Goal: Task Accomplishment & Management: Manage account settings

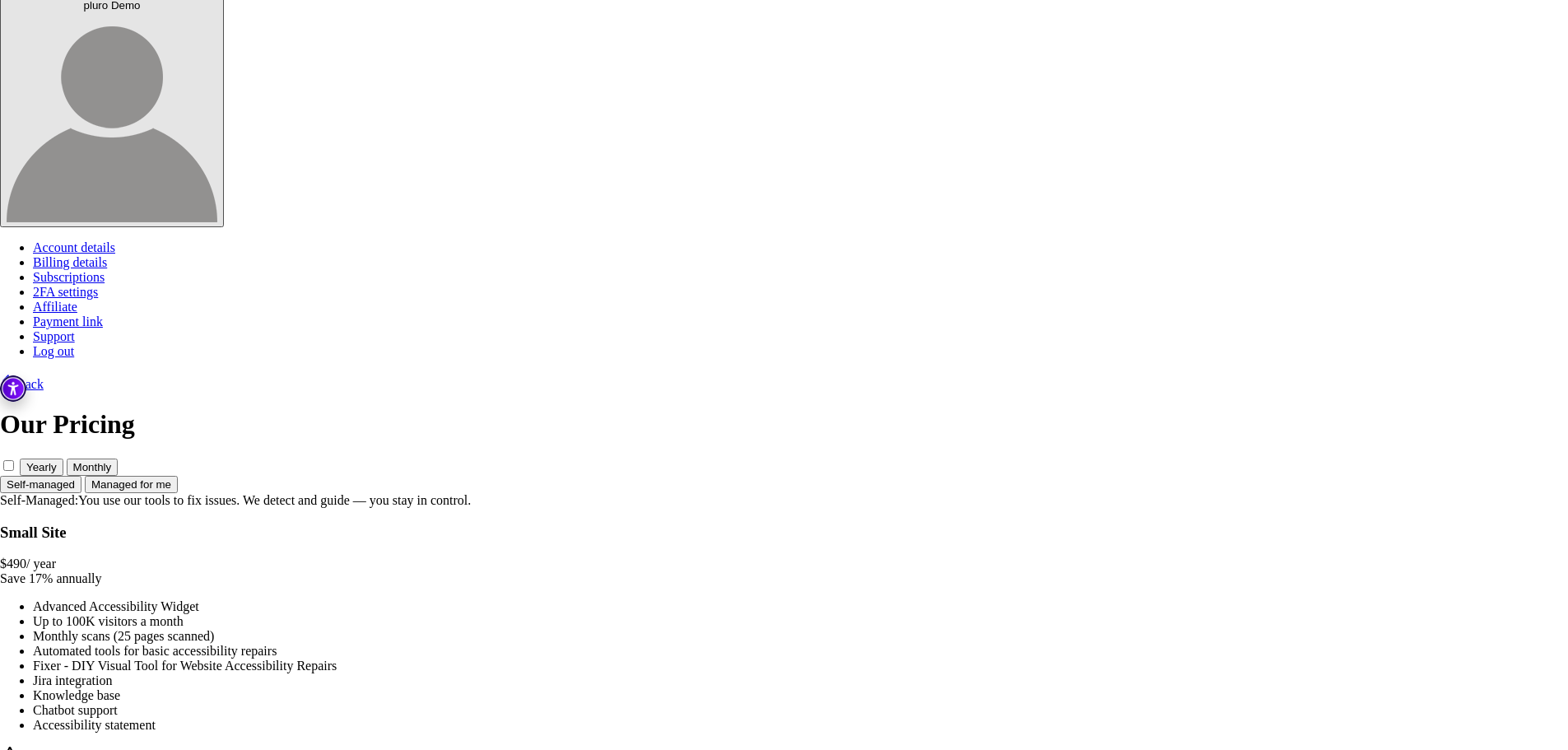
scroll to position [149, 0]
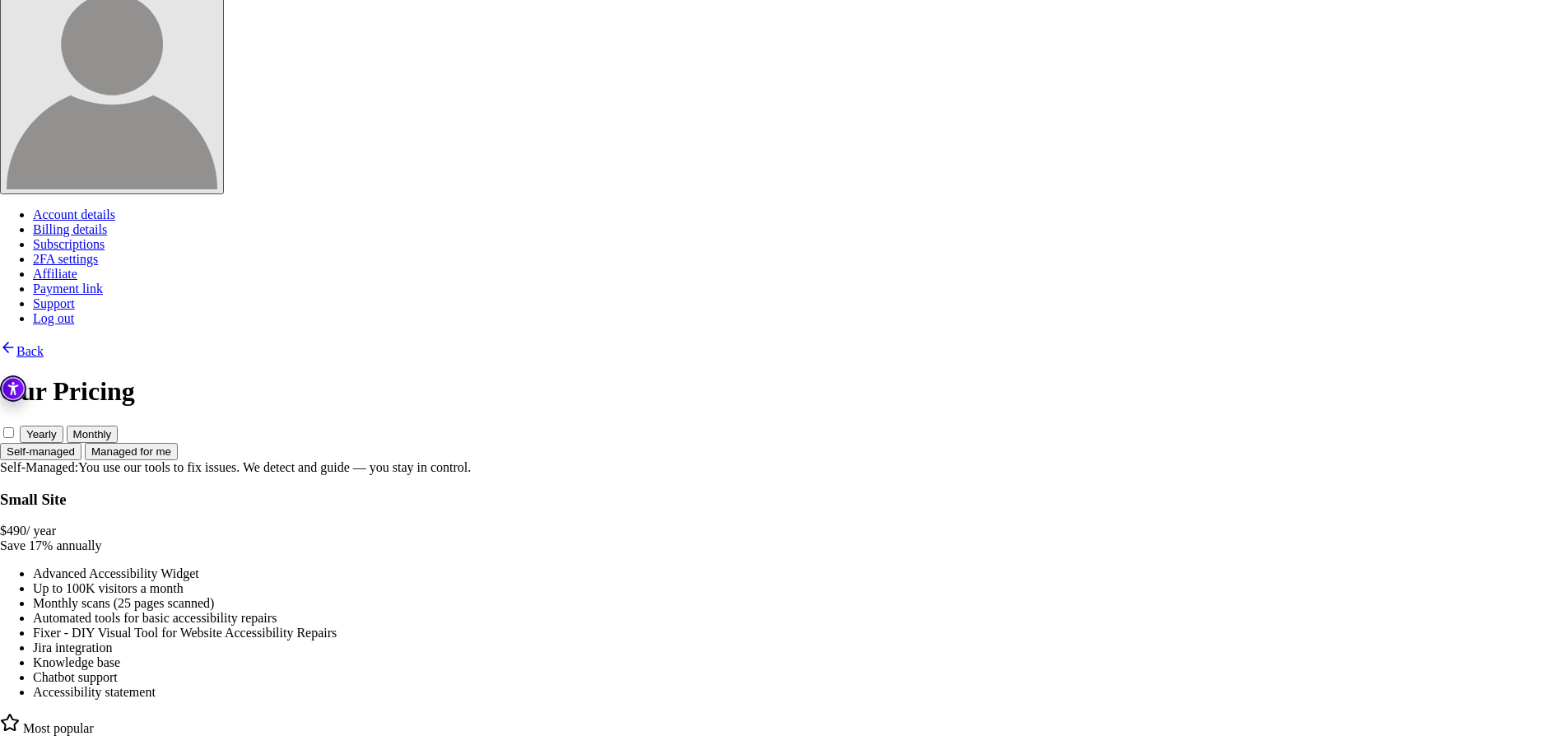
click at [177, 442] on button "Managed for me" at bounding box center [131, 451] width 93 height 18
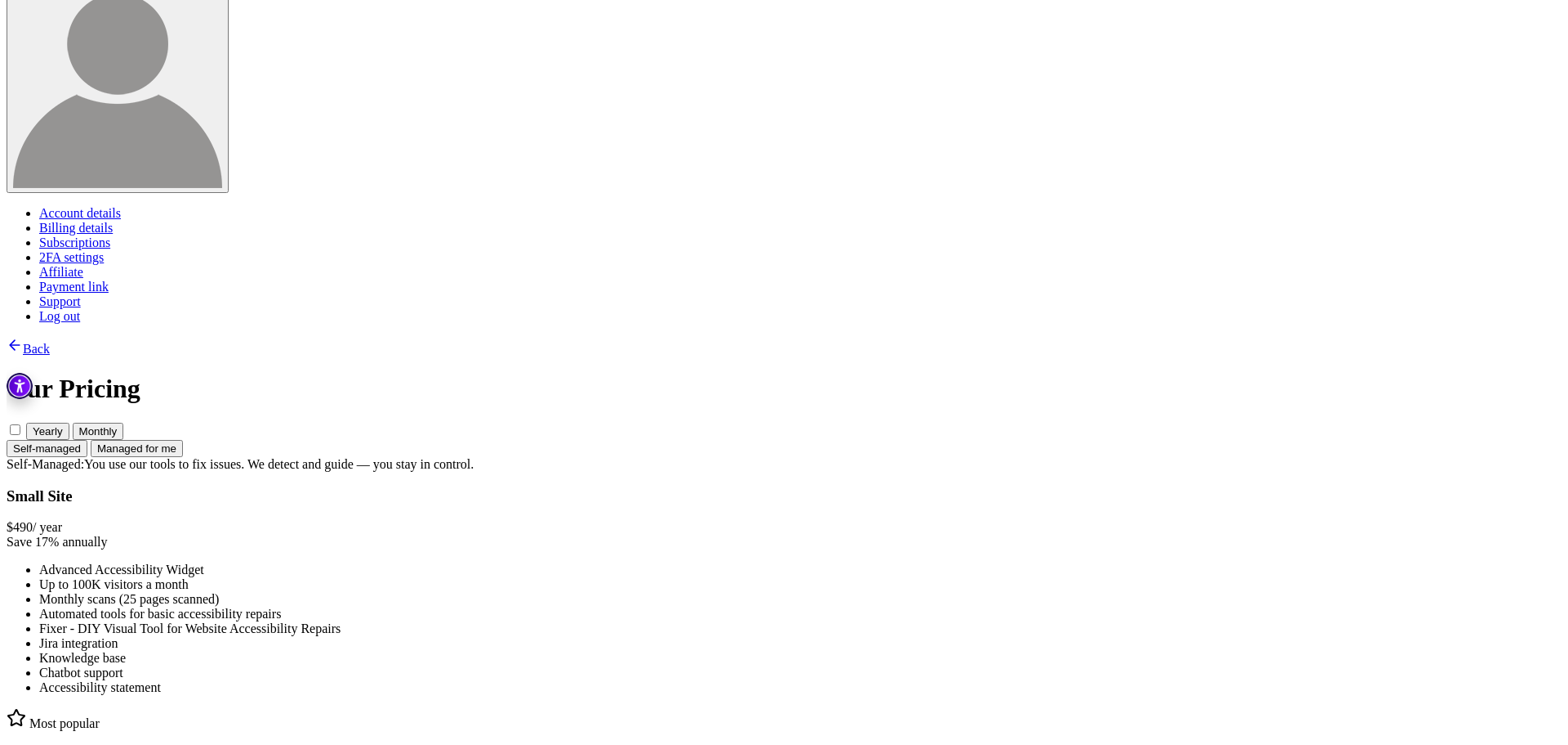
scroll to position [0, 0]
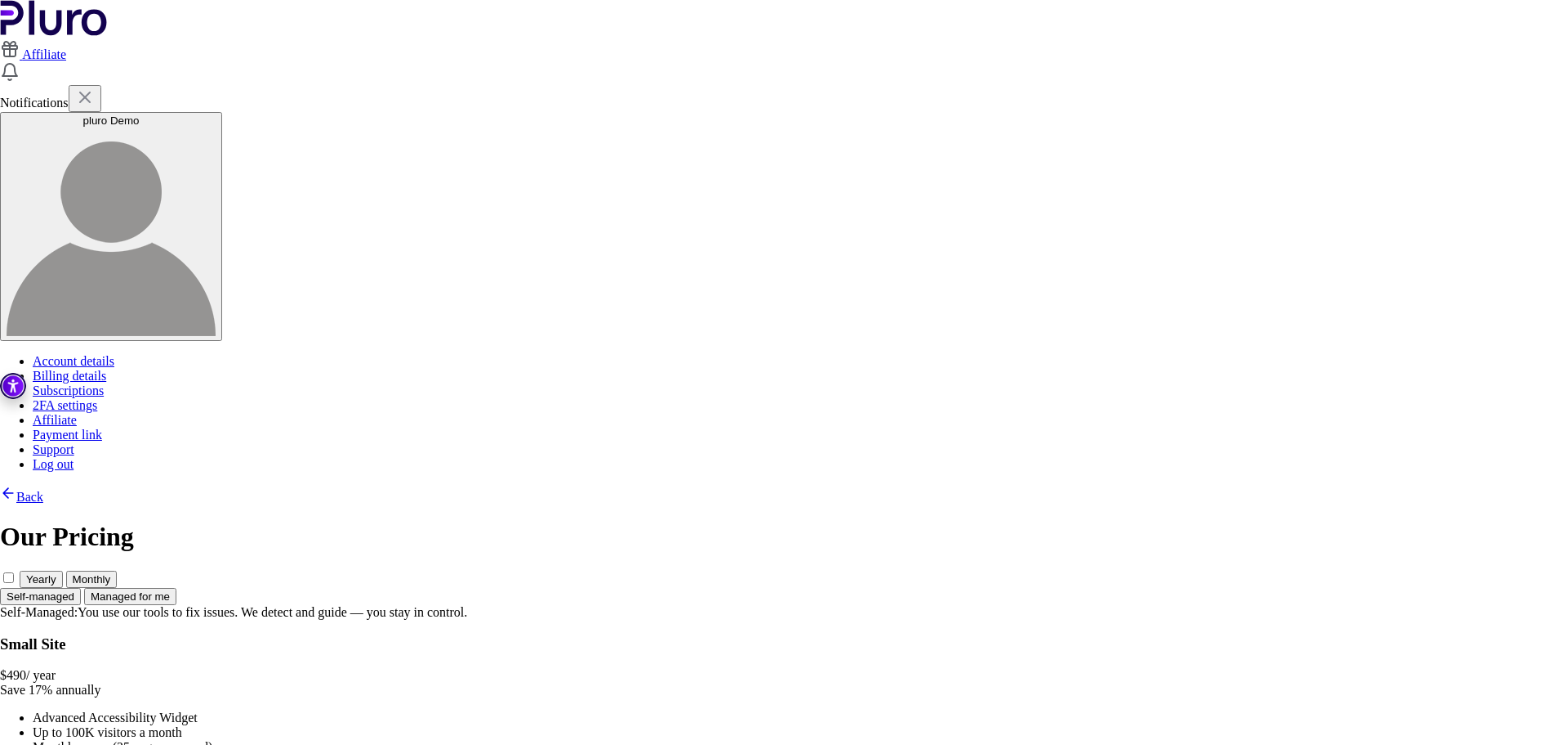
click at [81, 588] on button "Self-managed" at bounding box center [40, 596] width 81 height 17
click at [854, 588] on div "Self-managed Managed for me" at bounding box center [778, 596] width 1556 height 17
click at [870, 588] on div "Self-managed Managed for me" at bounding box center [778, 596] width 1556 height 17
click at [176, 588] on button "Managed for me" at bounding box center [130, 596] width 93 height 17
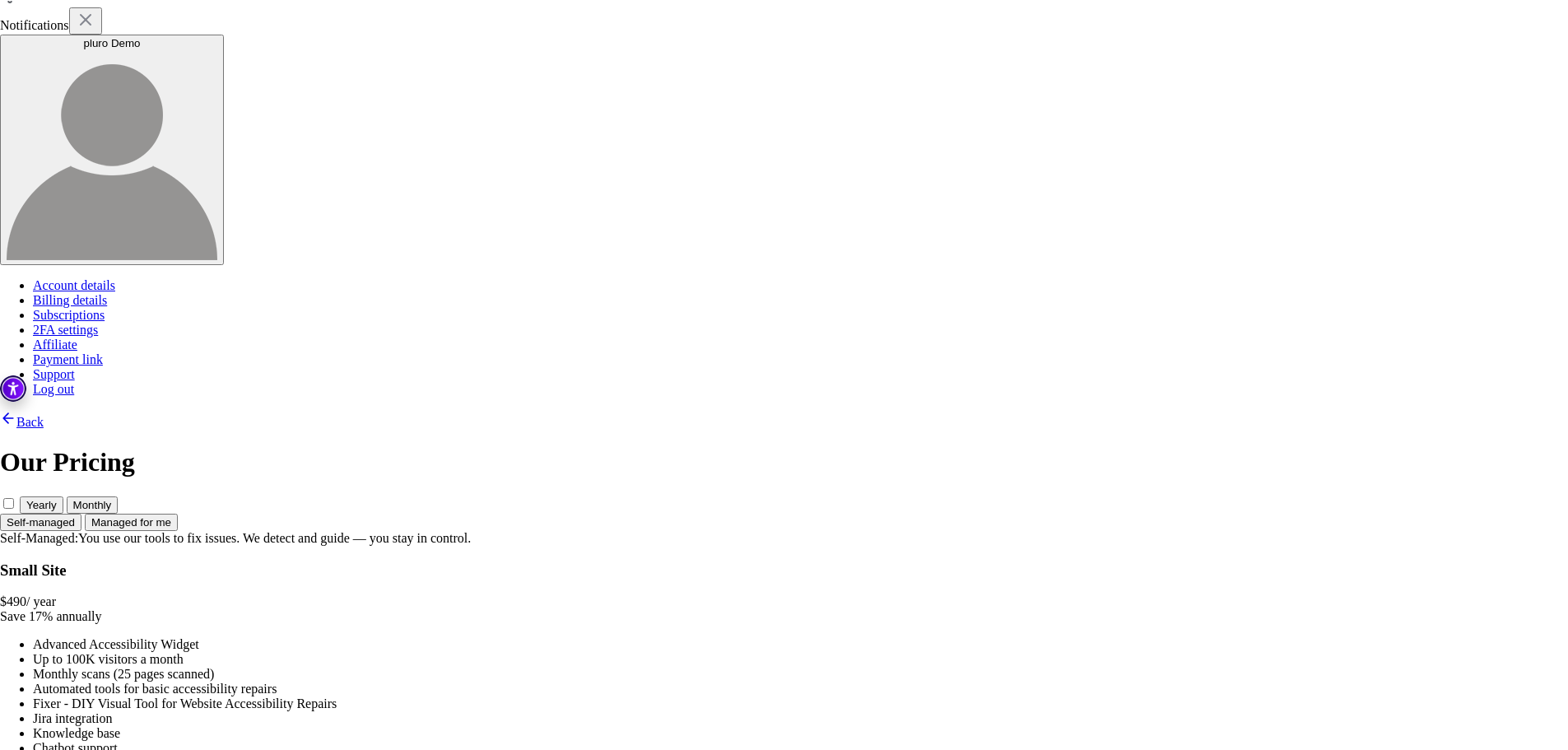
scroll to position [149, 0]
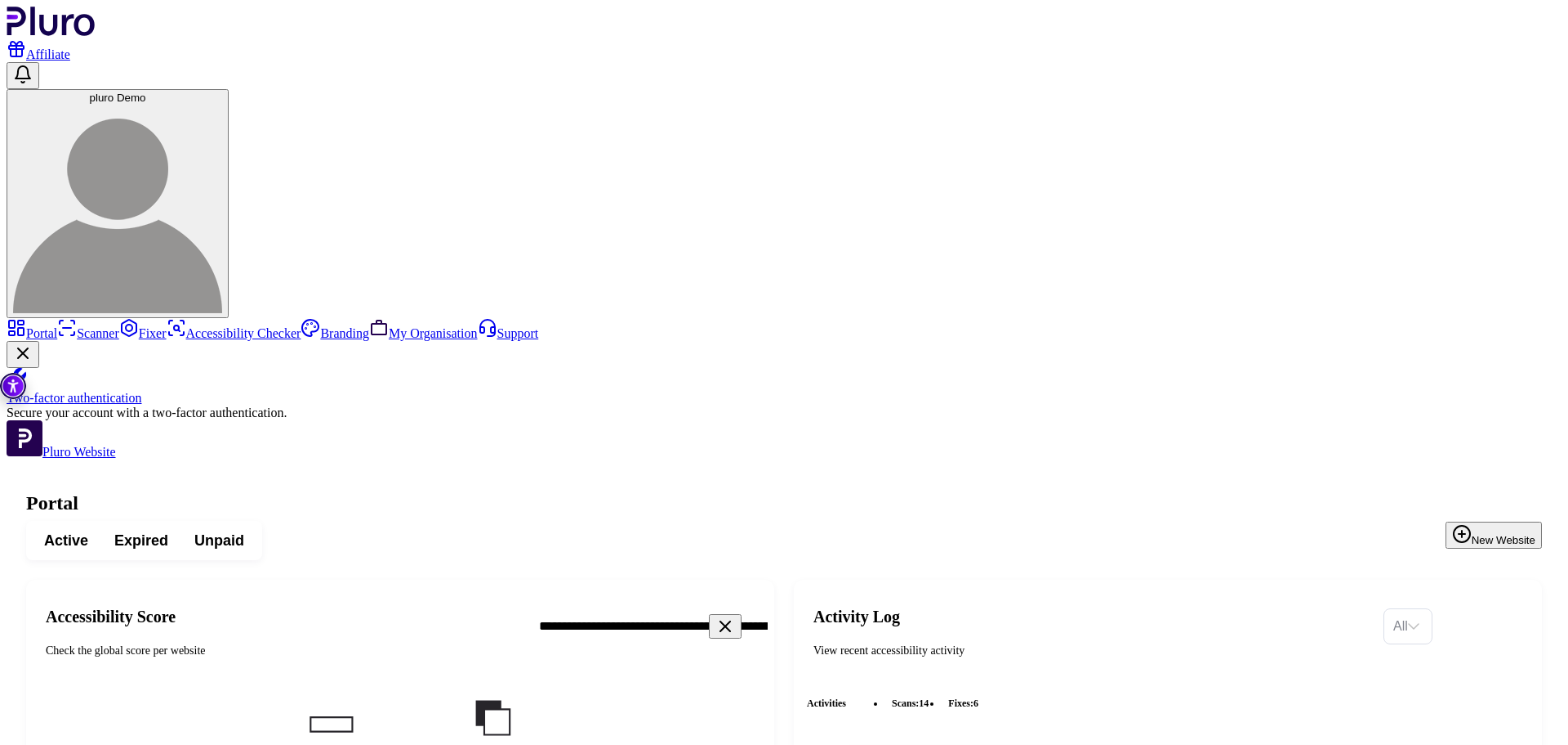
click at [735, 617] on icon "Clear search field" at bounding box center [724, 626] width 19 height 19
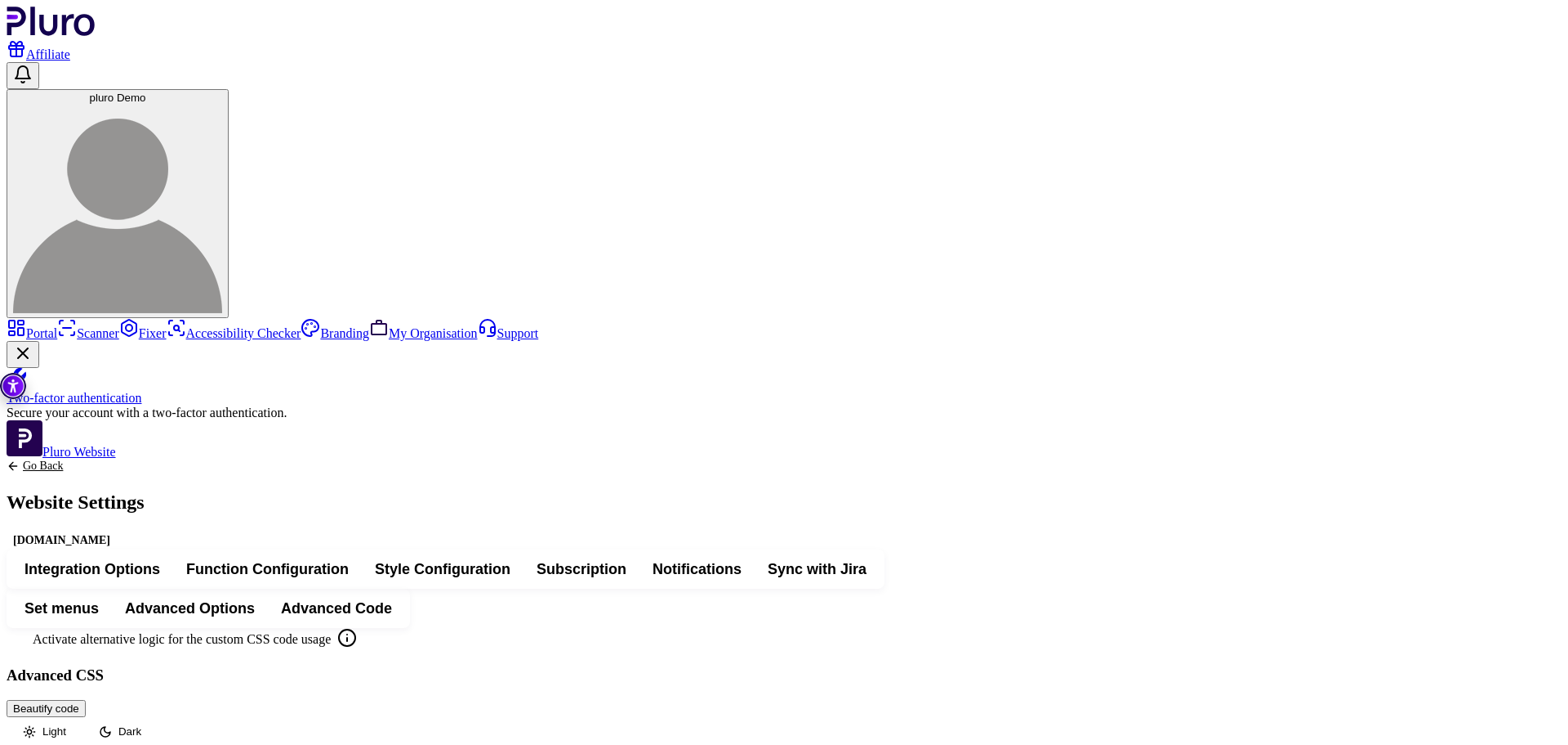
drag, startPoint x: 290, startPoint y: 81, endPoint x: 305, endPoint y: 83, distance: 15.1
click at [145, 460] on link "Go Back" at bounding box center [75, 466] width 138 height 13
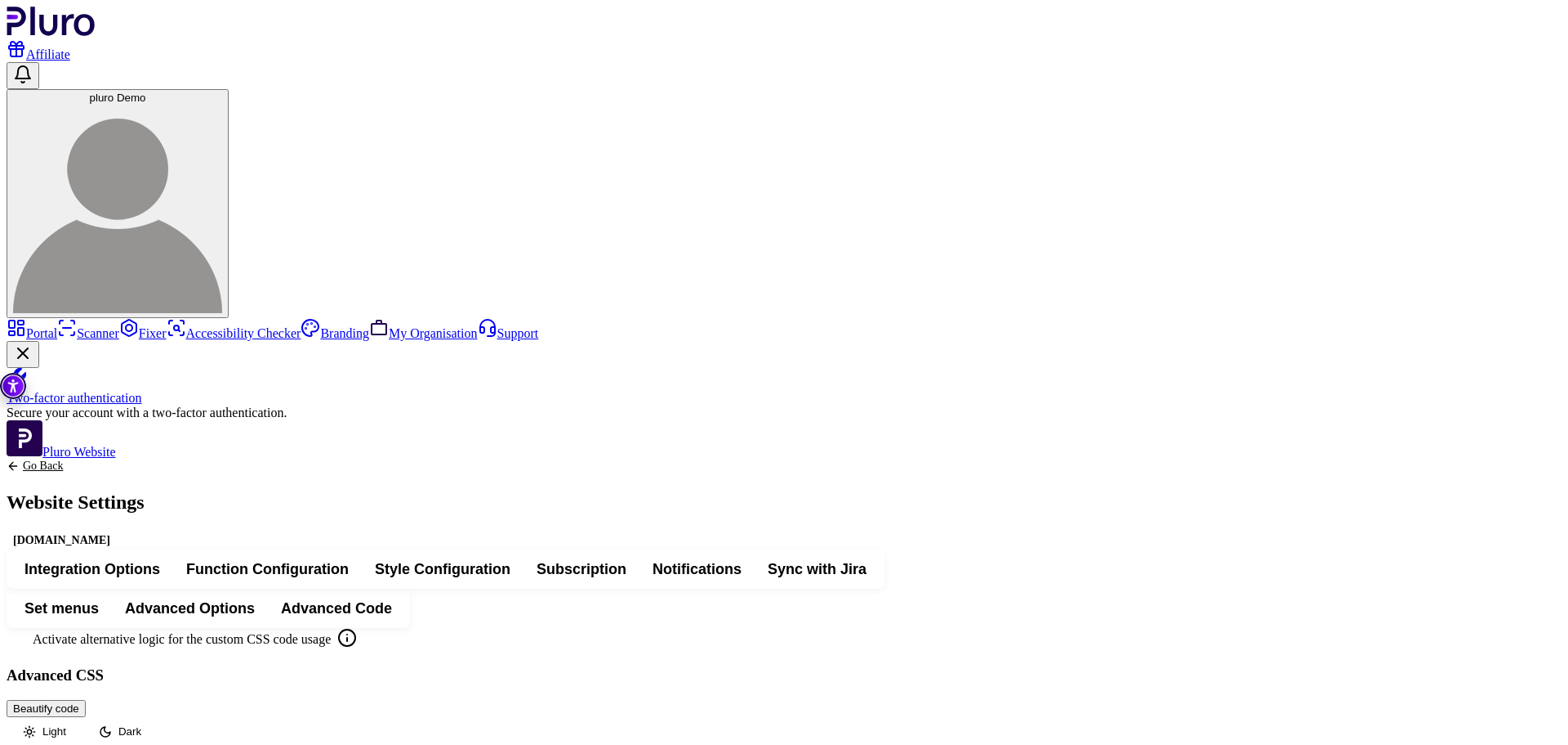
scroll to position [408, 0]
click at [145, 460] on link "Go Back" at bounding box center [75, 466] width 138 height 13
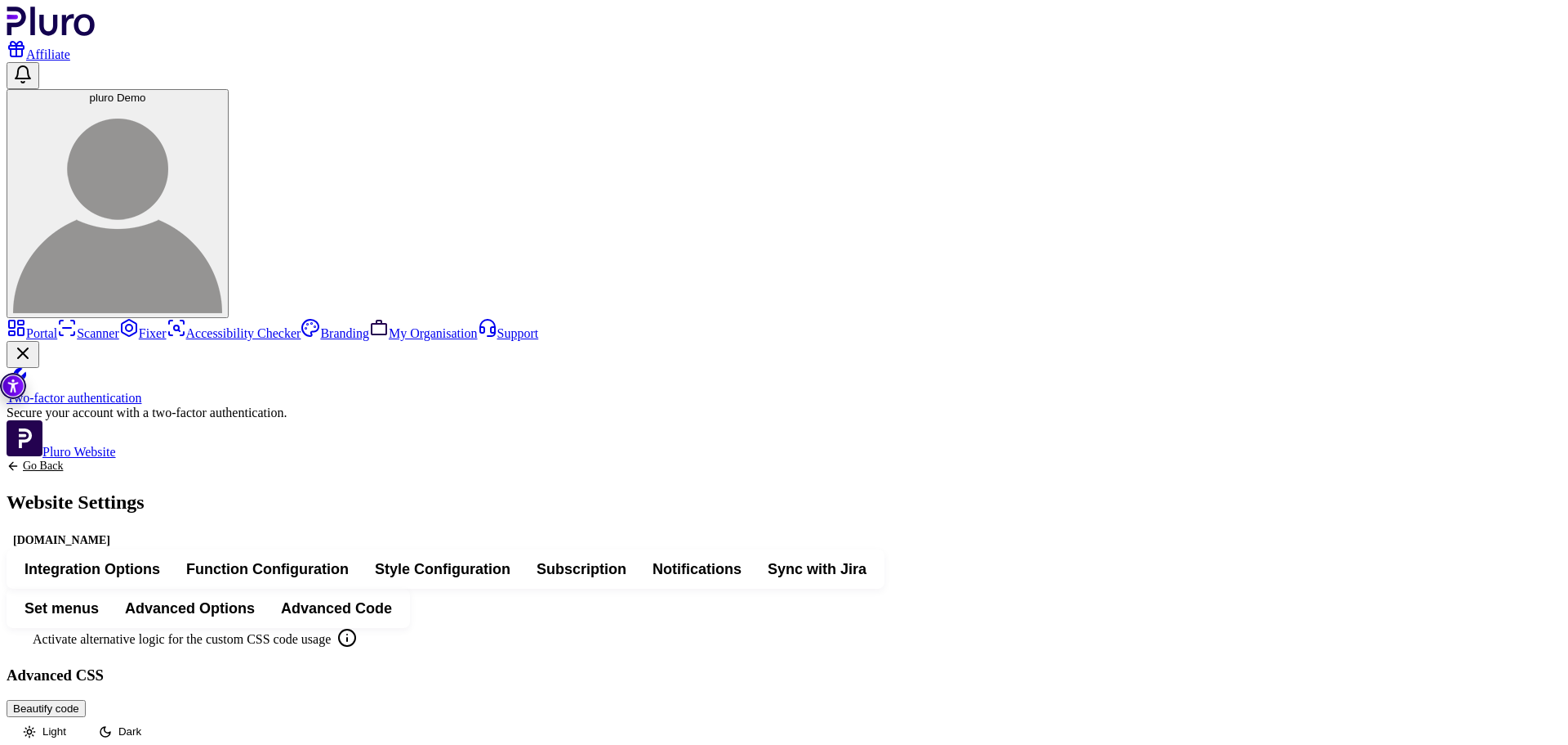
click at [160, 559] on span "Integration Options" at bounding box center [93, 568] width 136 height 19
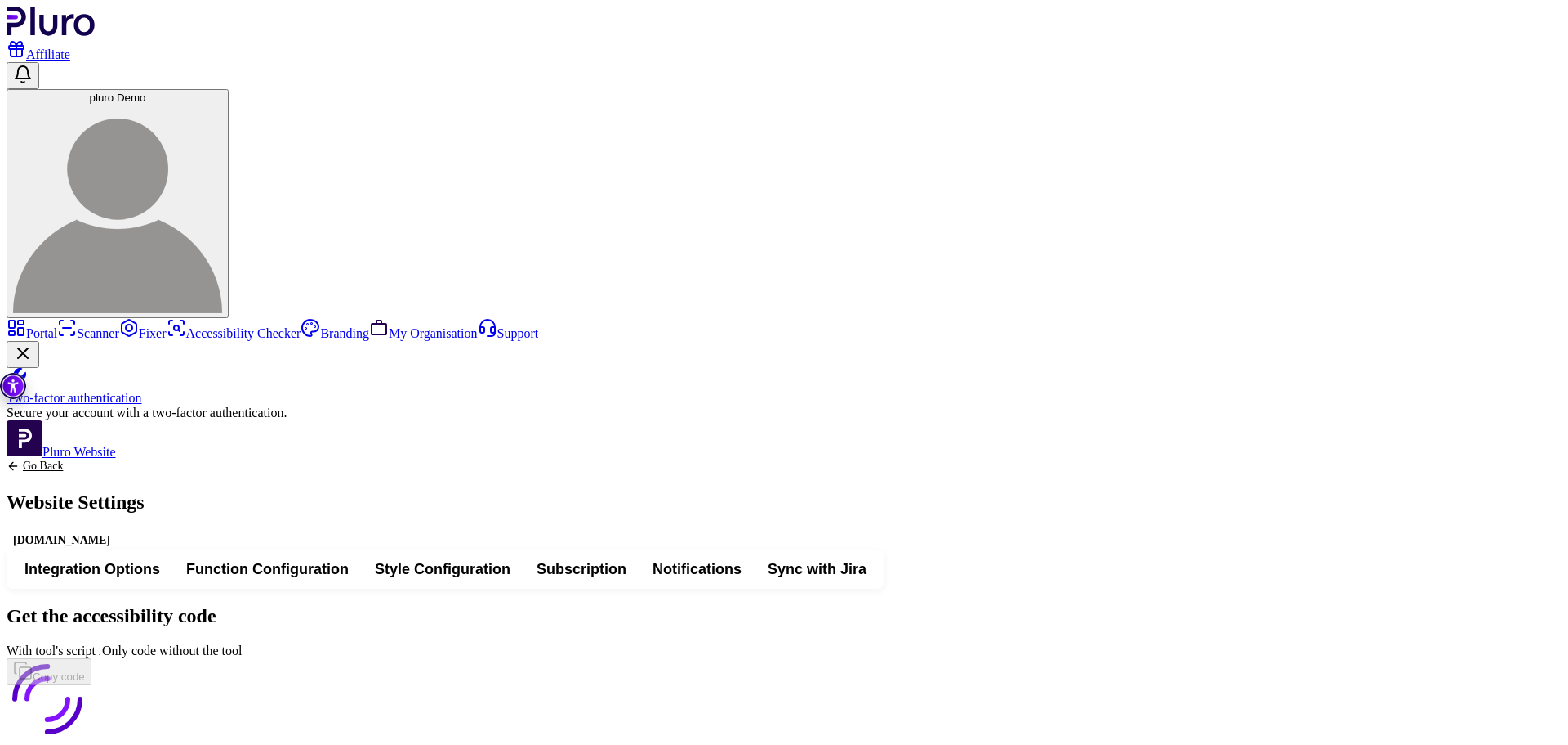
click at [348, 559] on span "Function Configuration" at bounding box center [267, 568] width 162 height 19
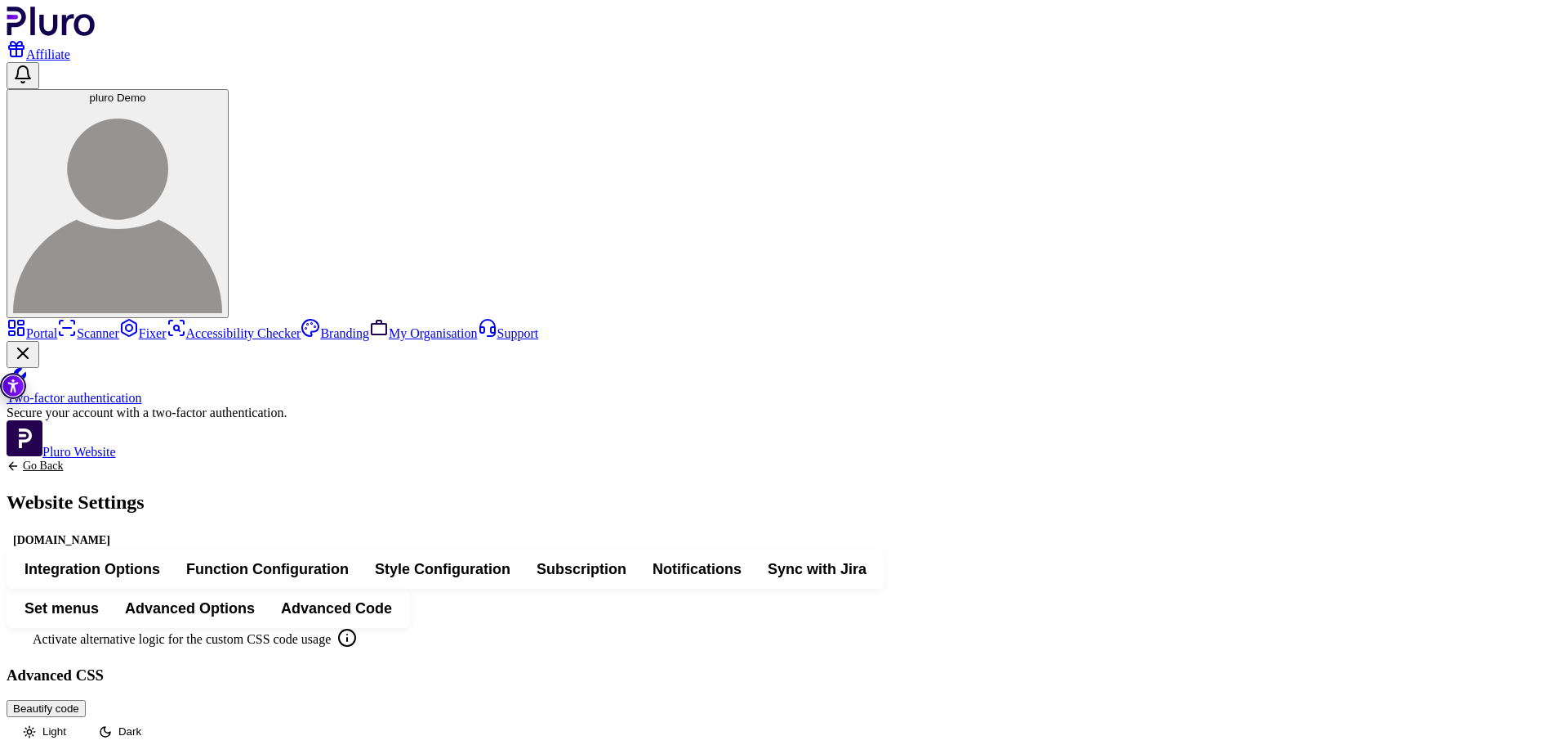
scroll to position [535, 0]
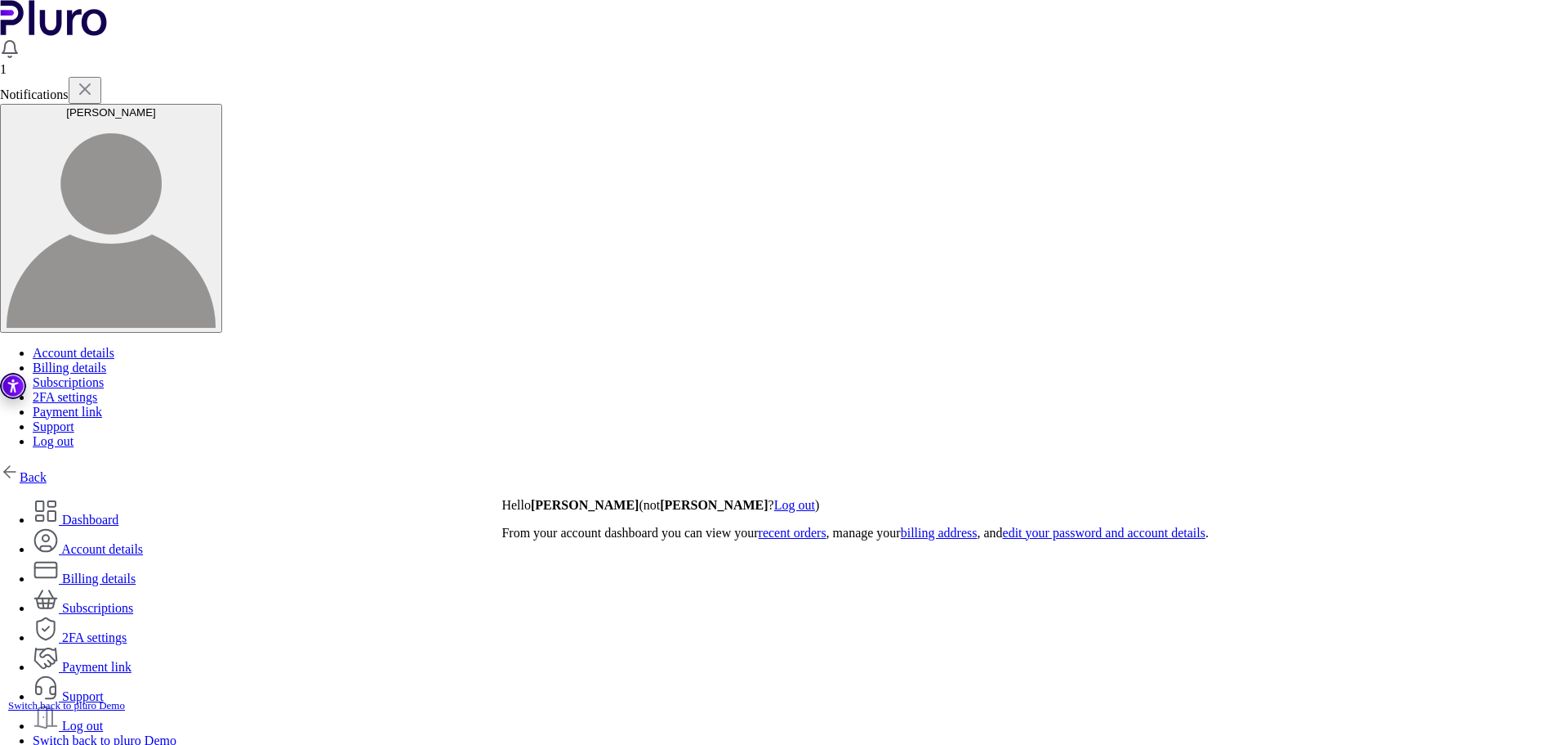
click at [36, 470] on link "Back" at bounding box center [23, 476] width 47 height 14
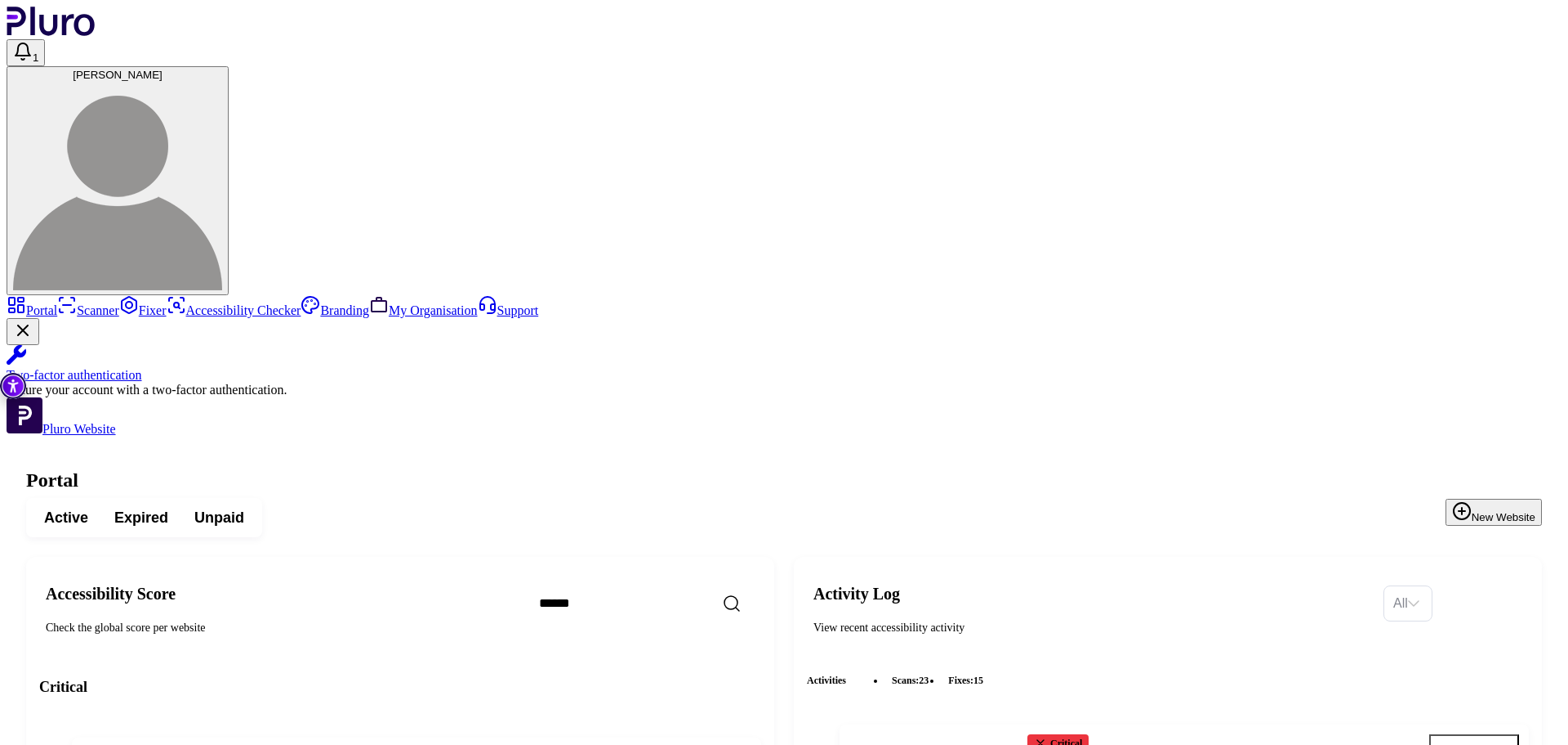
drag, startPoint x: 642, startPoint y: 207, endPoint x: 657, endPoint y: 223, distance: 21.9
click at [642, 586] on input "Search" at bounding box center [667, 603] width 281 height 34
click at [1462, 734] on button "Go to fixer" at bounding box center [1474, 750] width 90 height 31
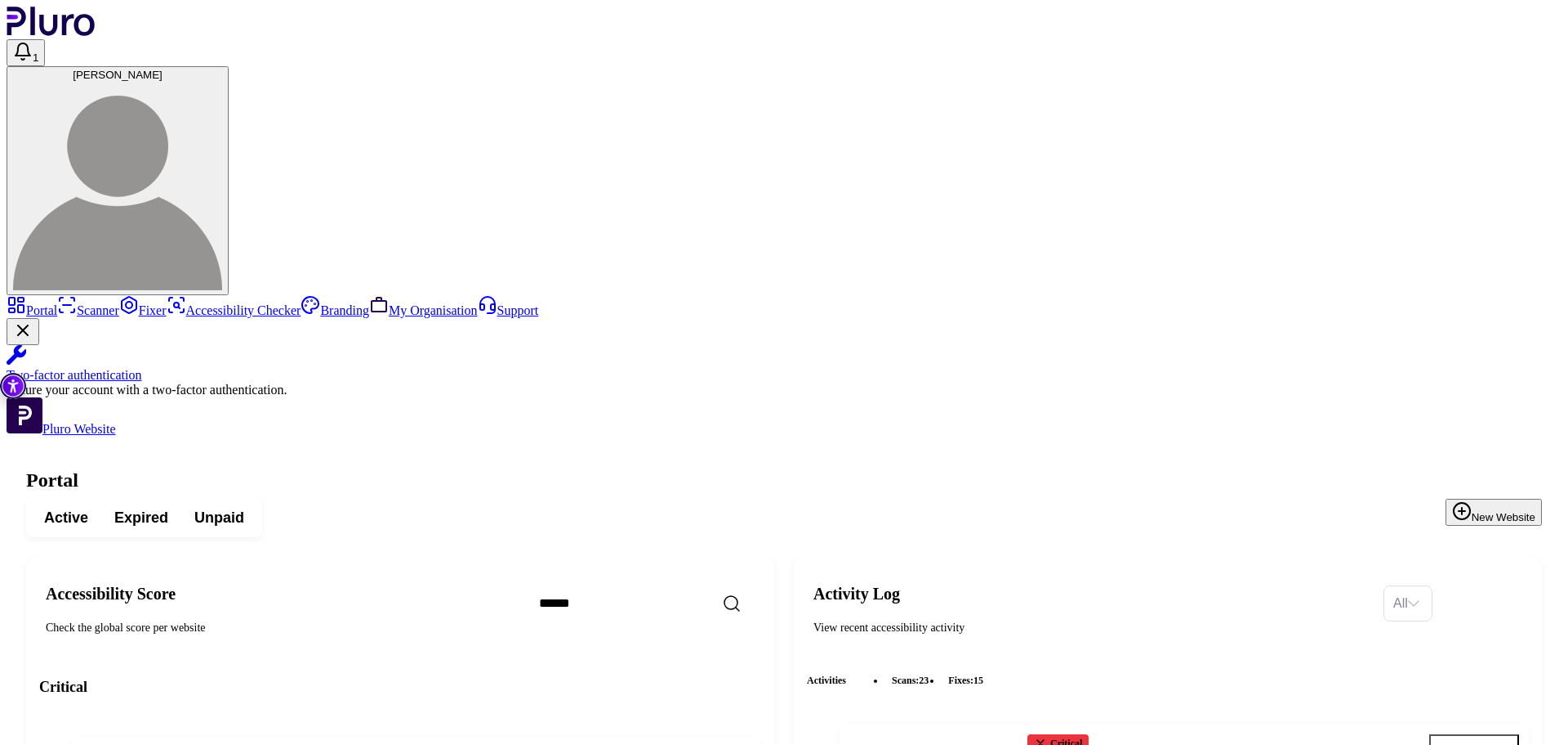
copy h4 "konimbo"
click at [671, 586] on input "Search" at bounding box center [667, 603] width 281 height 34
paste input "*******"
type input "*******"
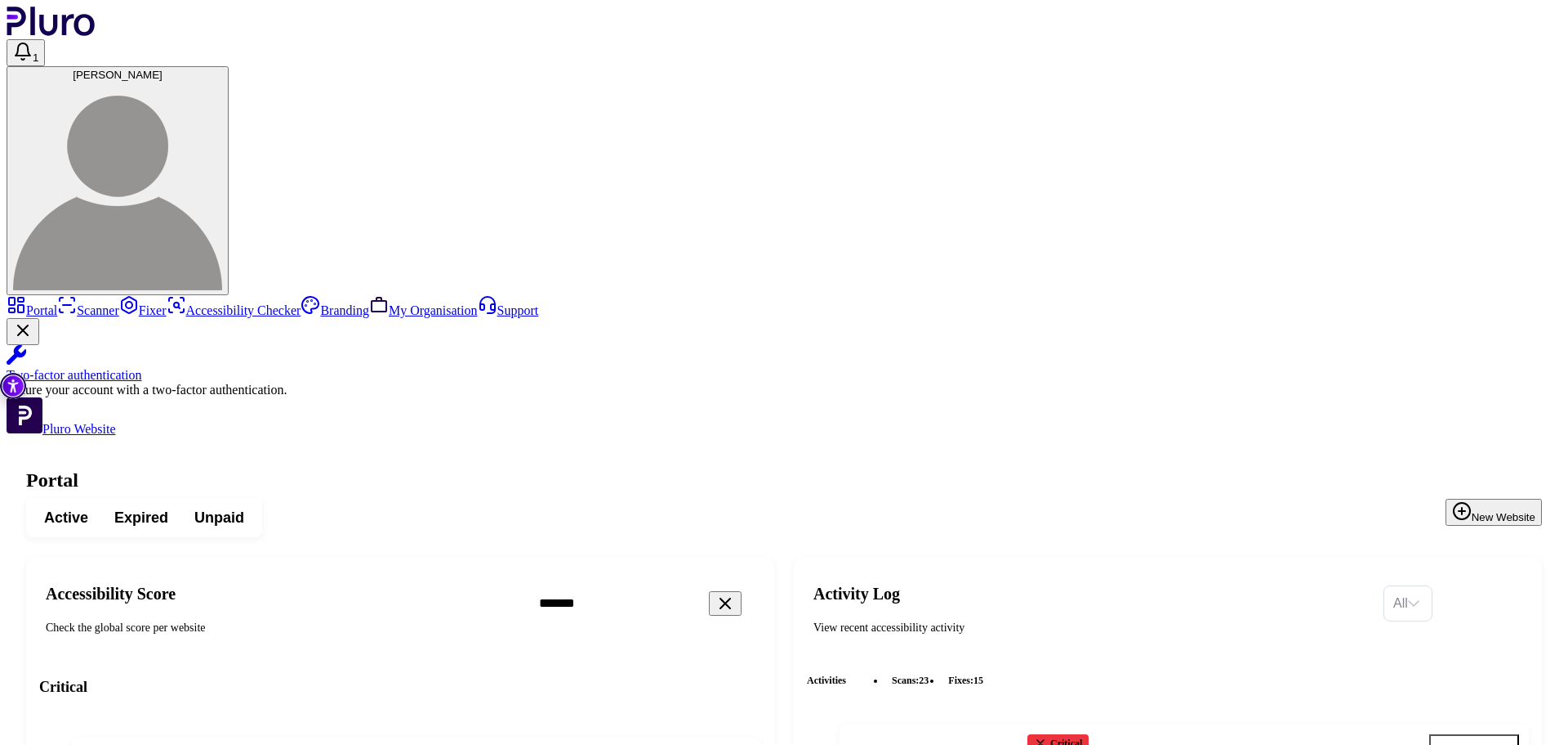
click at [719, 744] on icon "Open settings" at bounding box center [711, 759] width 17 height 17
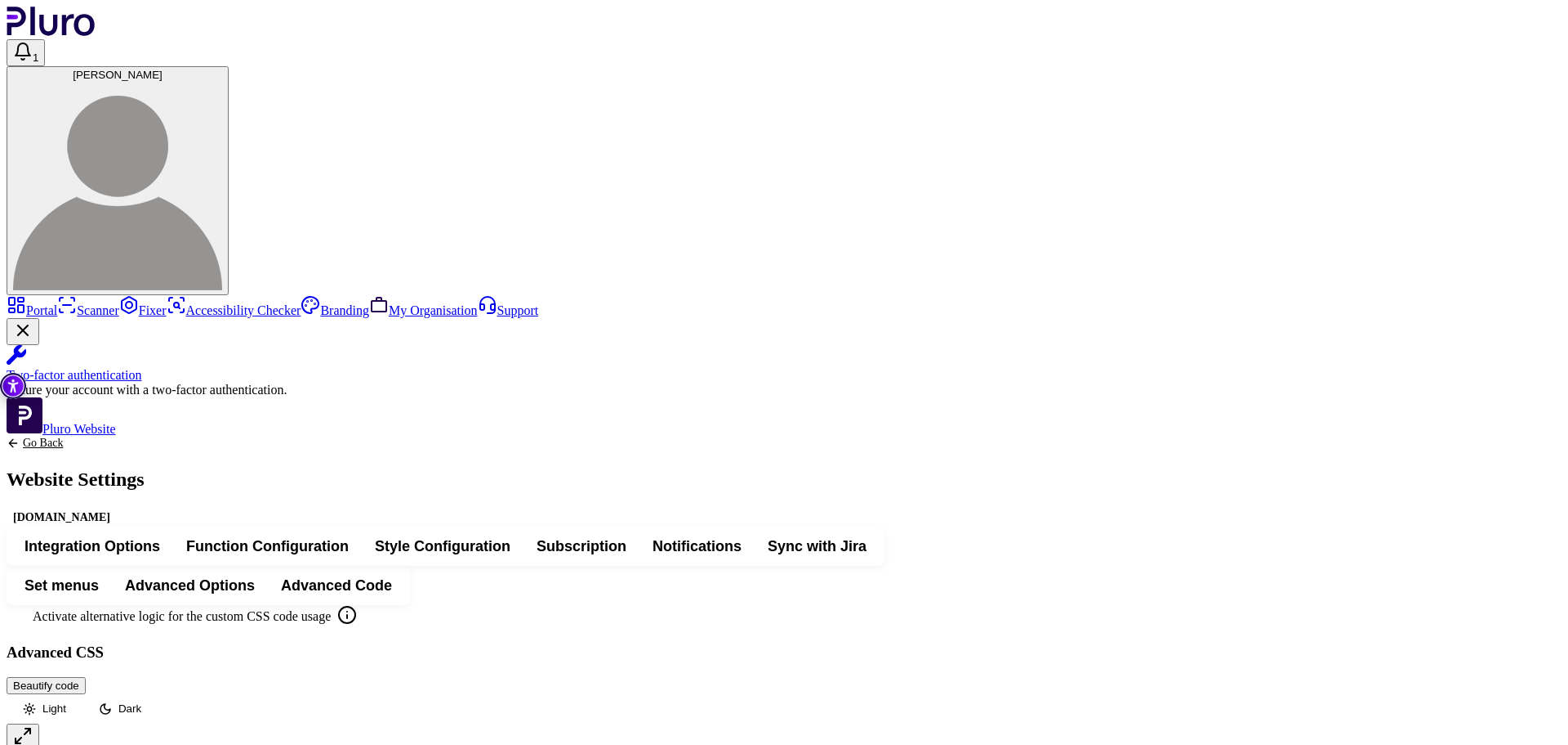
click at [255, 575] on span "Advanced Options" at bounding box center [190, 584] width 130 height 19
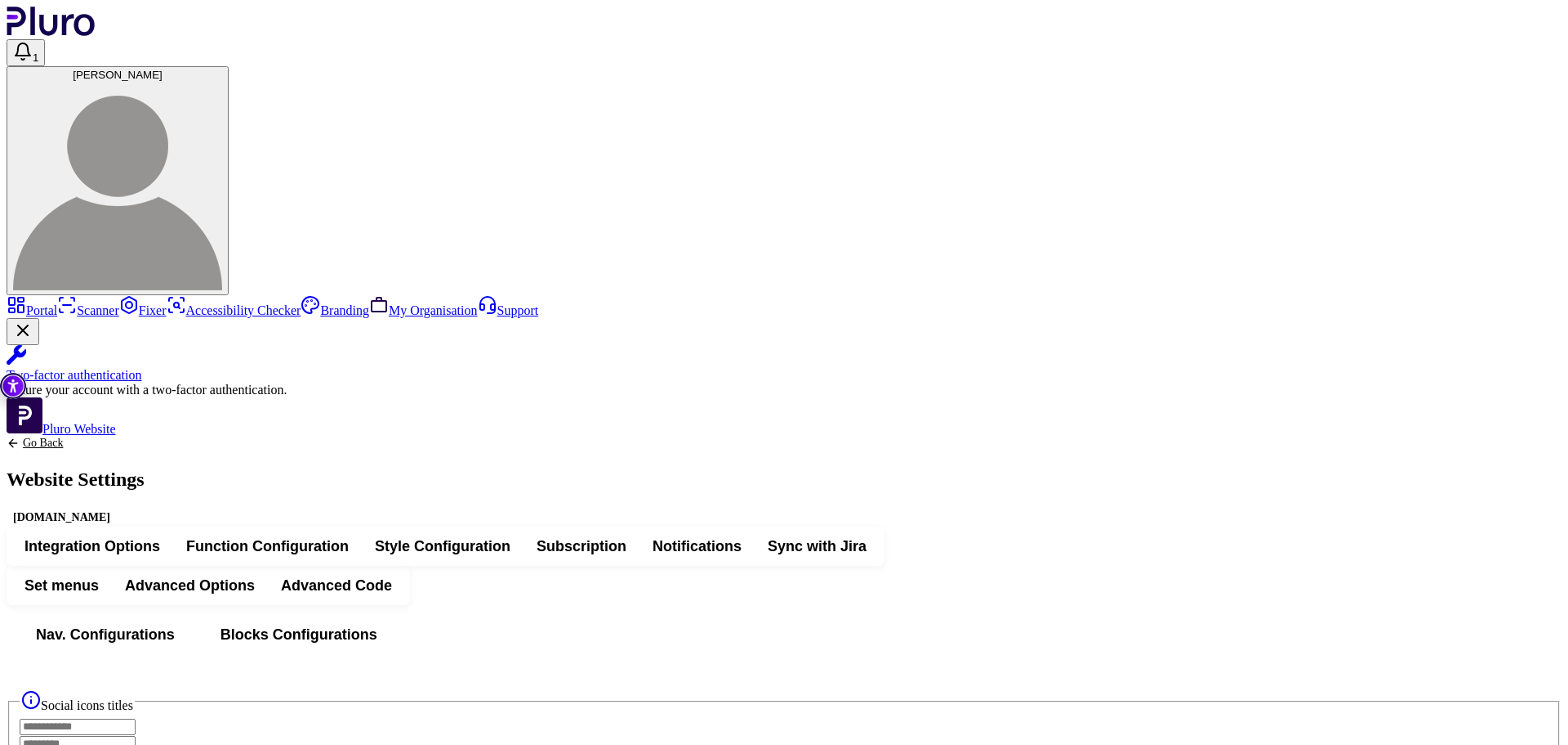
scroll to position [2616, 0]
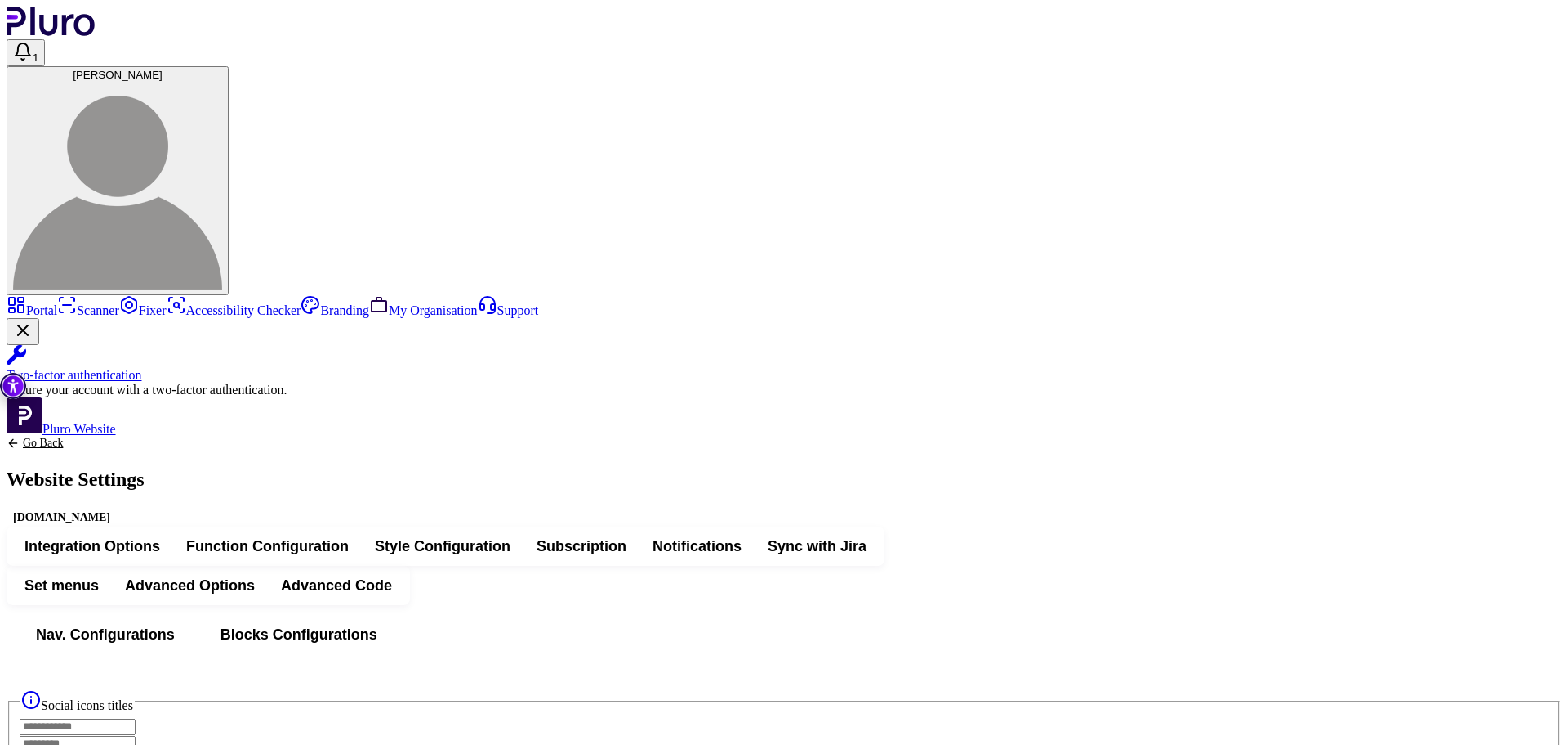
scroll to position [0, 0]
click at [392, 575] on span "Advanced Code" at bounding box center [336, 584] width 111 height 19
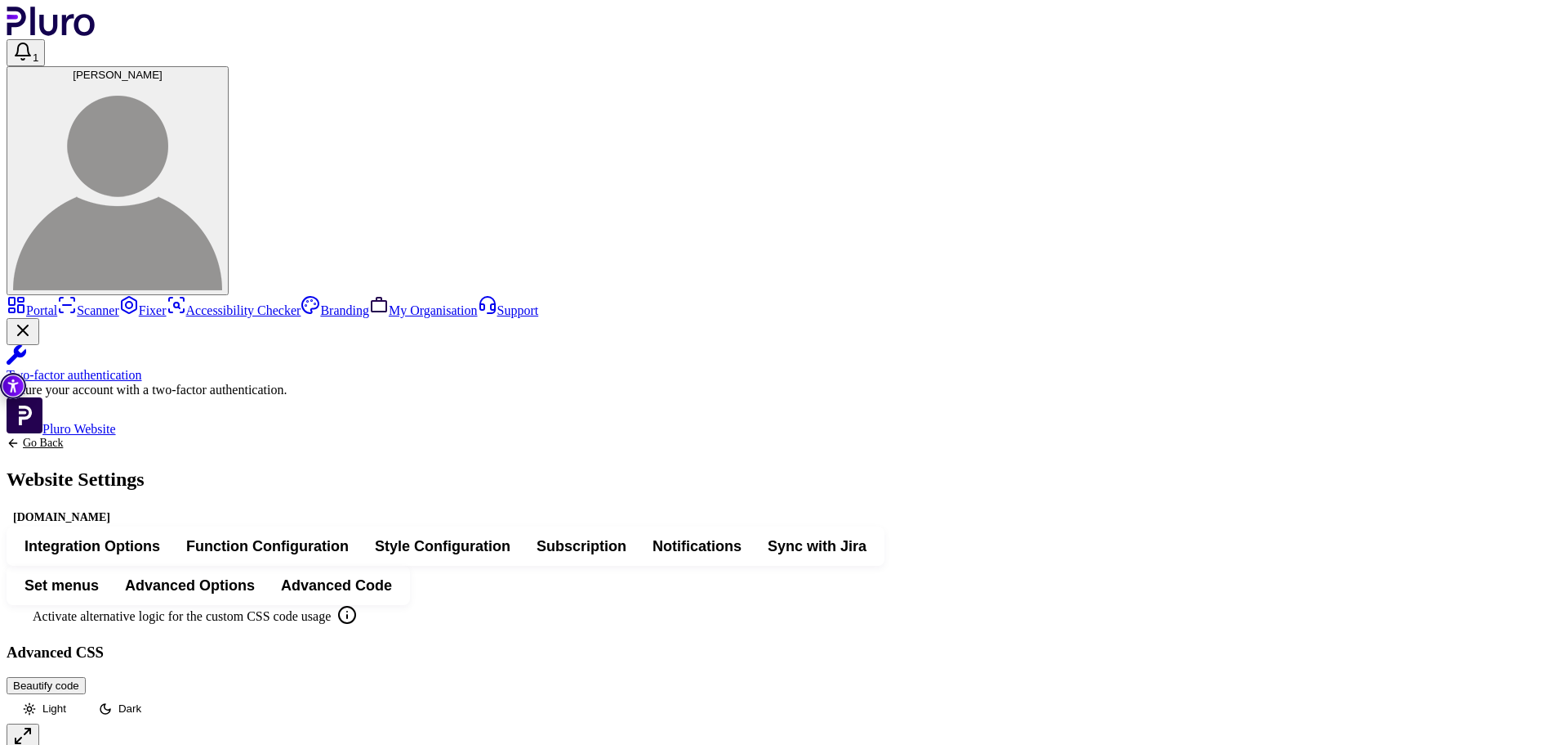
scroll to position [401, 0]
